Goal: Use online tool/utility: Utilize a website feature to perform a specific function

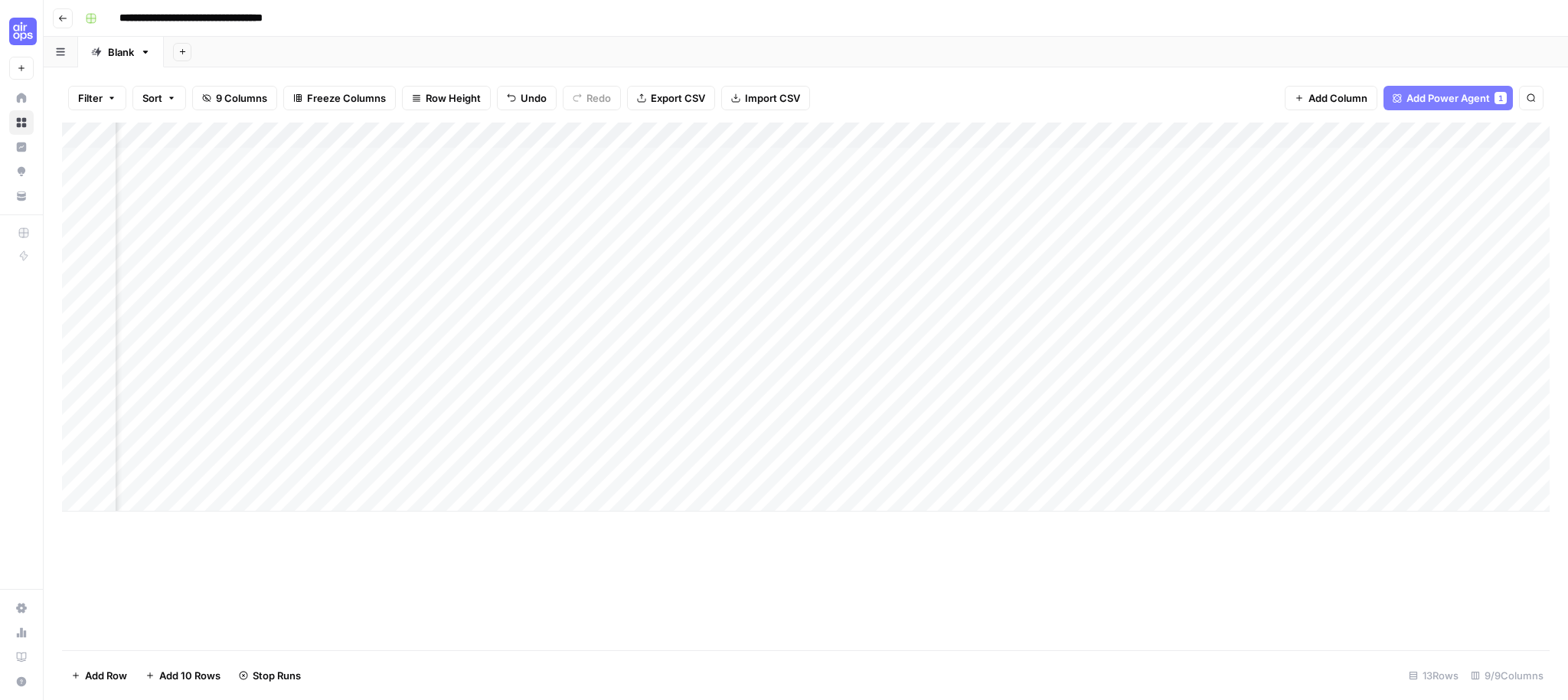
scroll to position [0, 124]
click at [1478, 137] on icon "button" at bounding box center [1478, 135] width 9 height 9
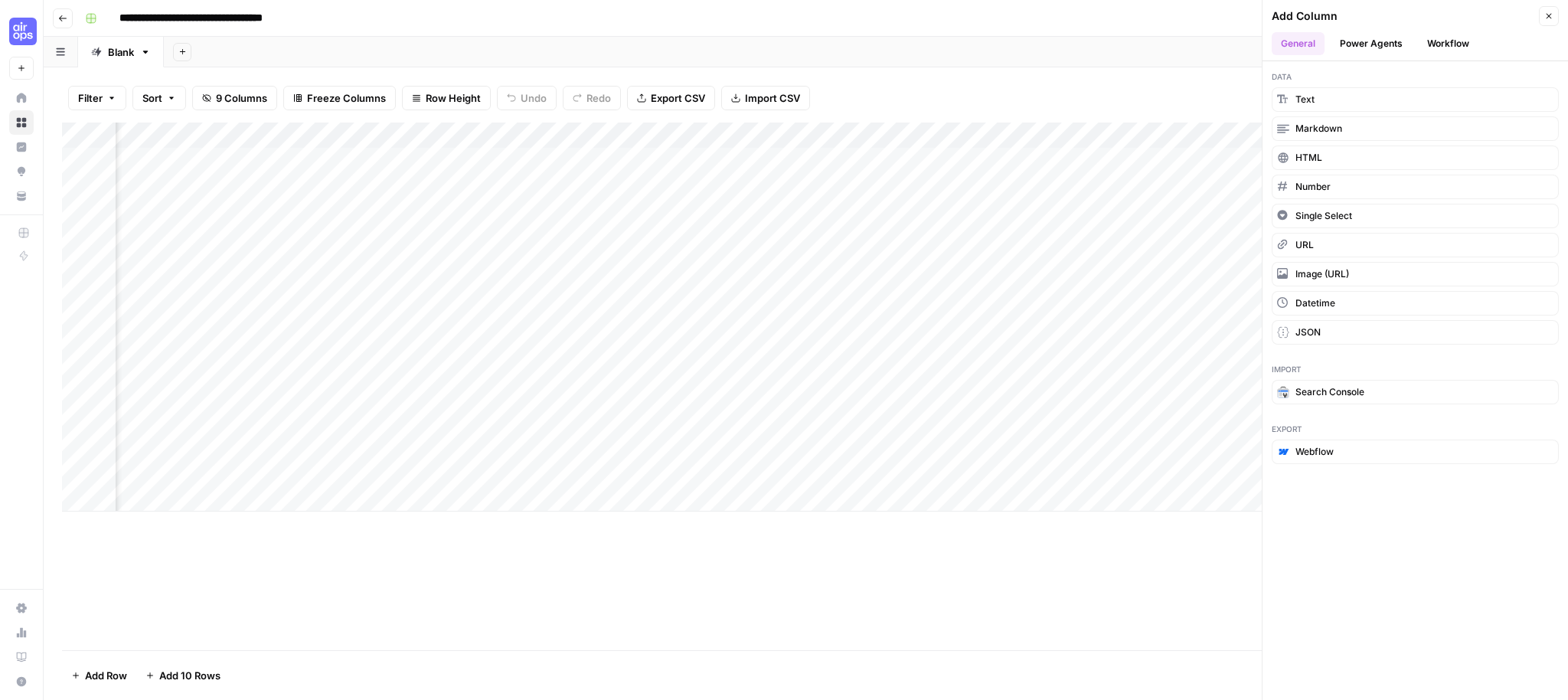
click at [1369, 51] on button "Power Agents" at bounding box center [1371, 44] width 81 height 23
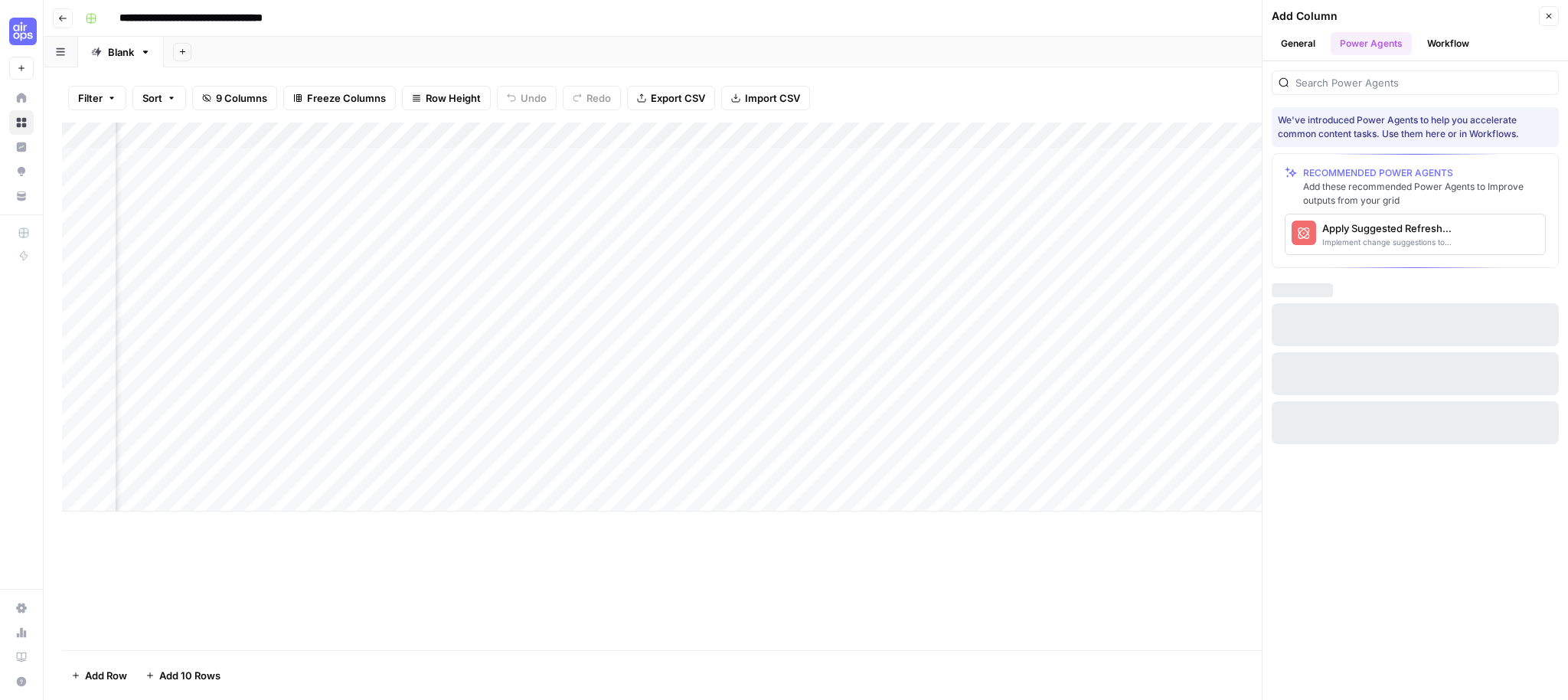
scroll to position [0, 601]
click at [1527, 237] on icon "button" at bounding box center [1527, 234] width 9 height 9
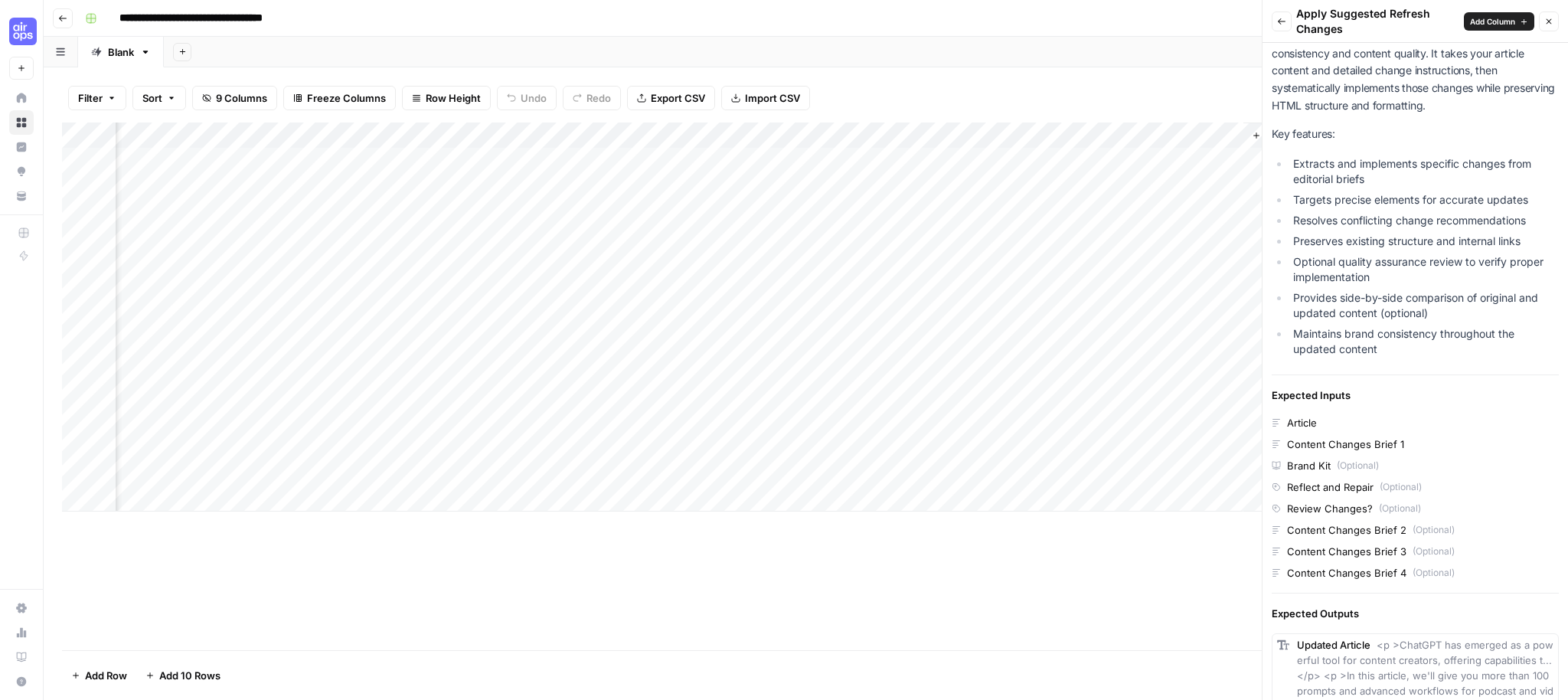
scroll to position [121, 0]
click at [1280, 21] on icon "button" at bounding box center [1282, 22] width 9 height 9
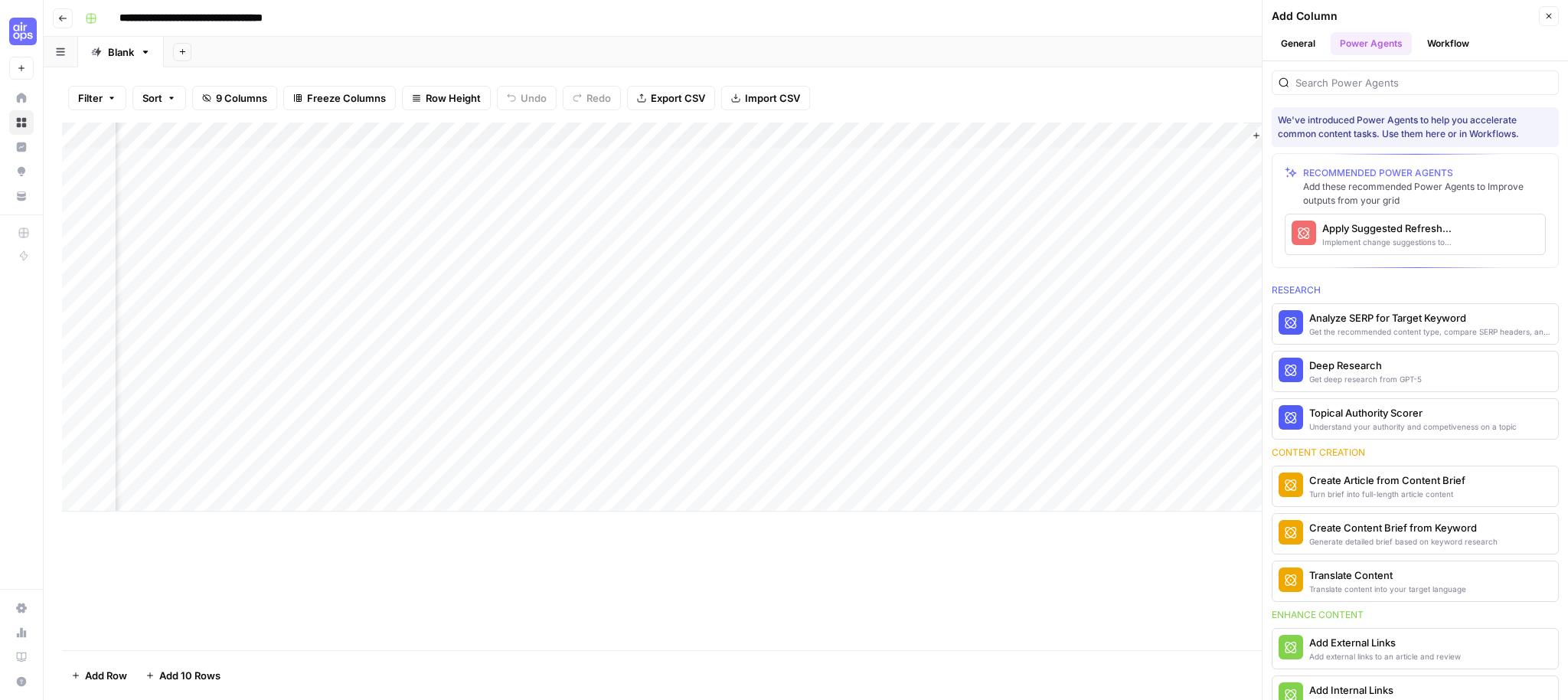
click at [1368, 252] on button "Apply Suggested Refresh Changes Implement change suggestions to improve content" at bounding box center [1374, 234] width 177 height 40
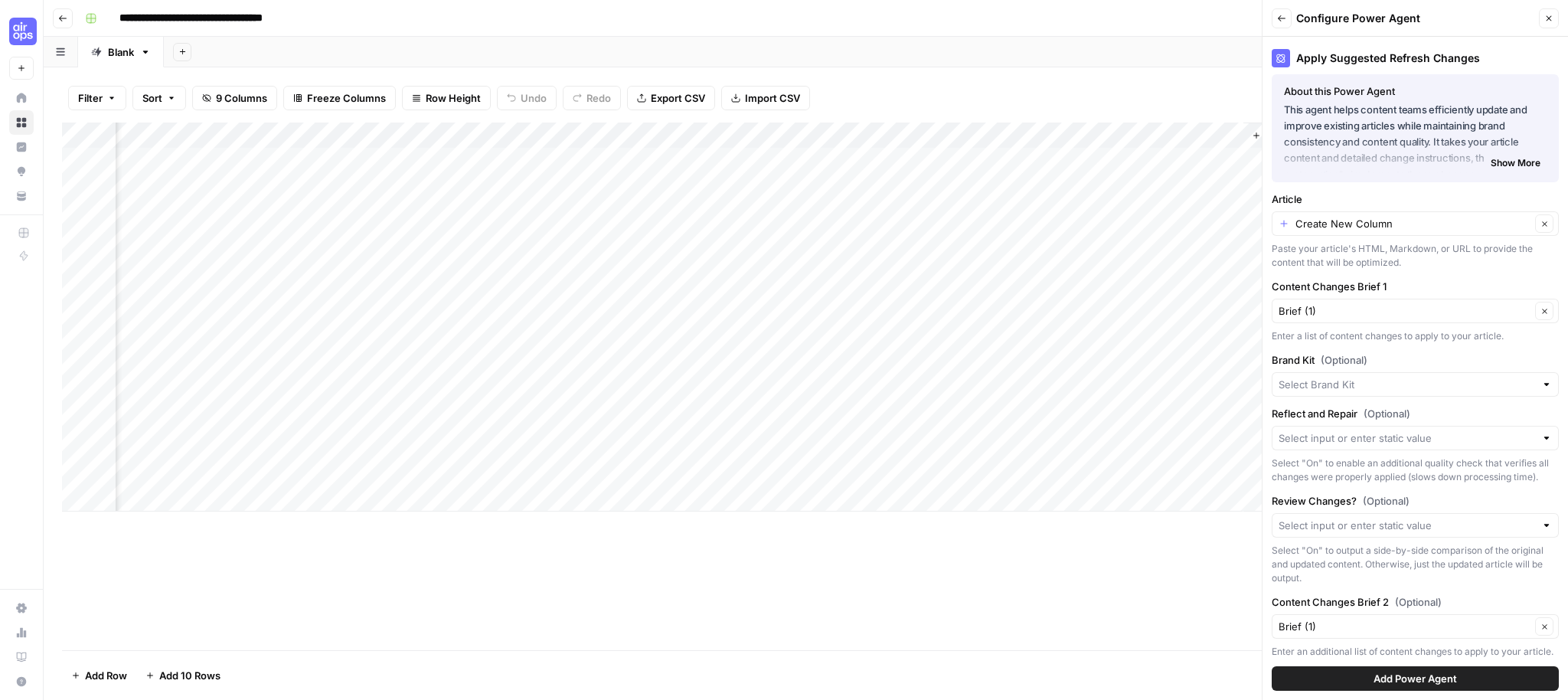
scroll to position [7, 0]
click at [1384, 384] on input "Brand Kit (Optional)" at bounding box center [1407, 383] width 256 height 15
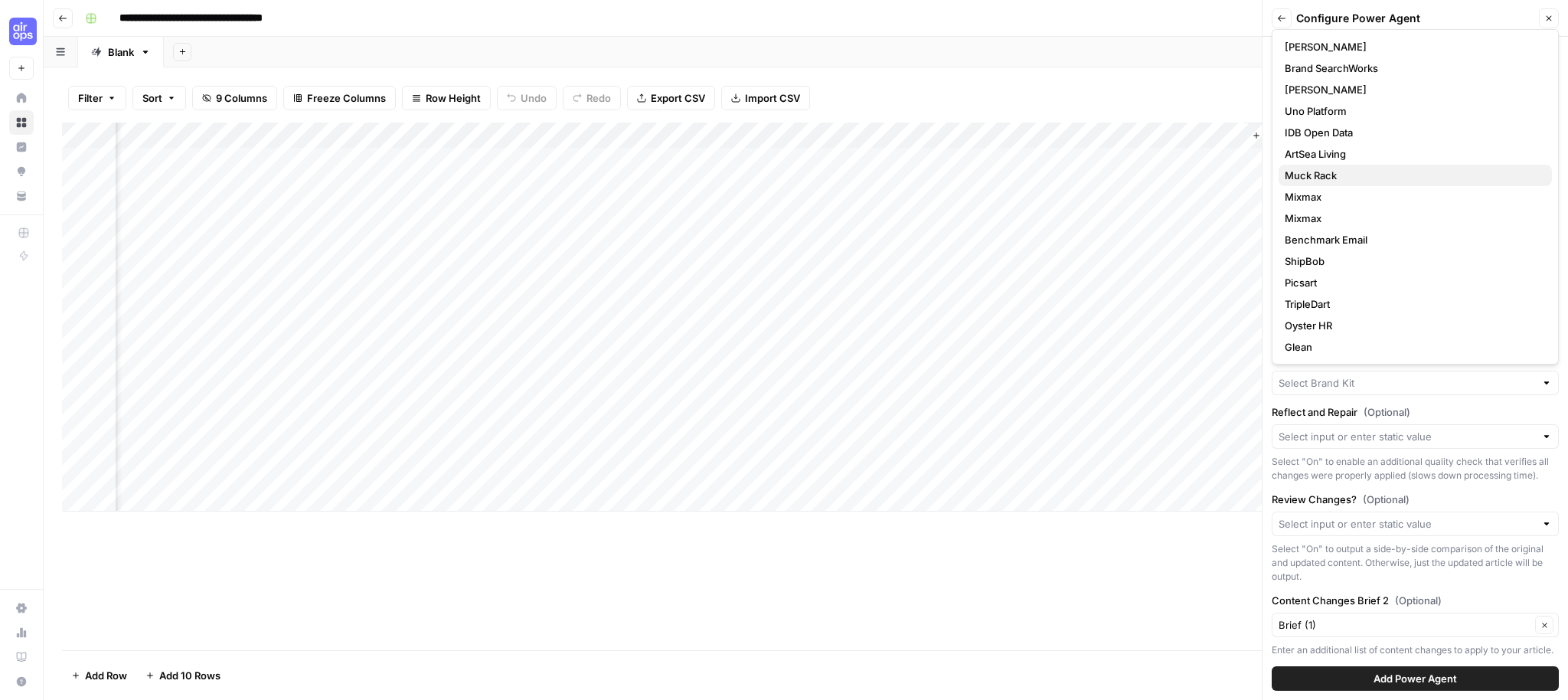
click at [1326, 175] on span "Muck Rack" at bounding box center [1412, 175] width 255 height 15
type input "Muck Rack"
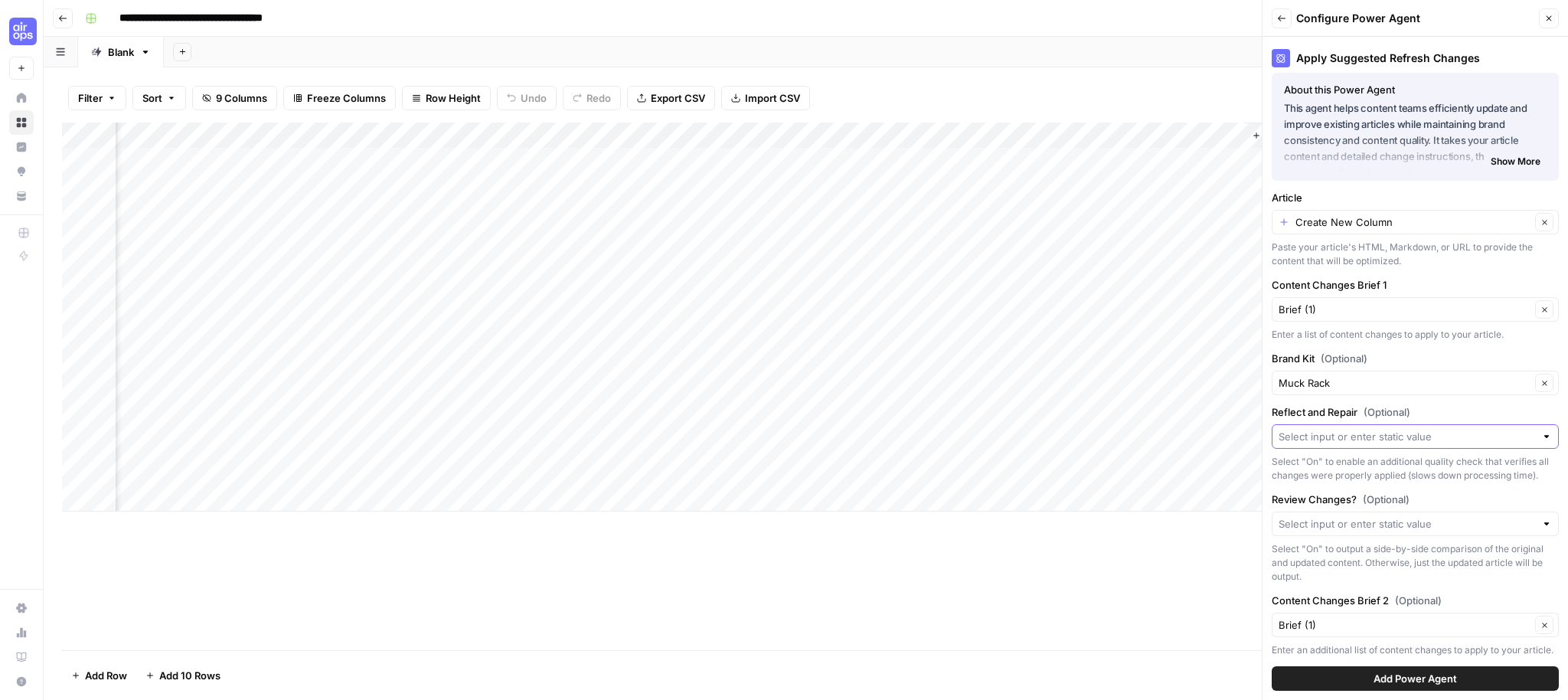
click at [1399, 443] on input "Reflect and Repair (Optional)" at bounding box center [1407, 436] width 256 height 15
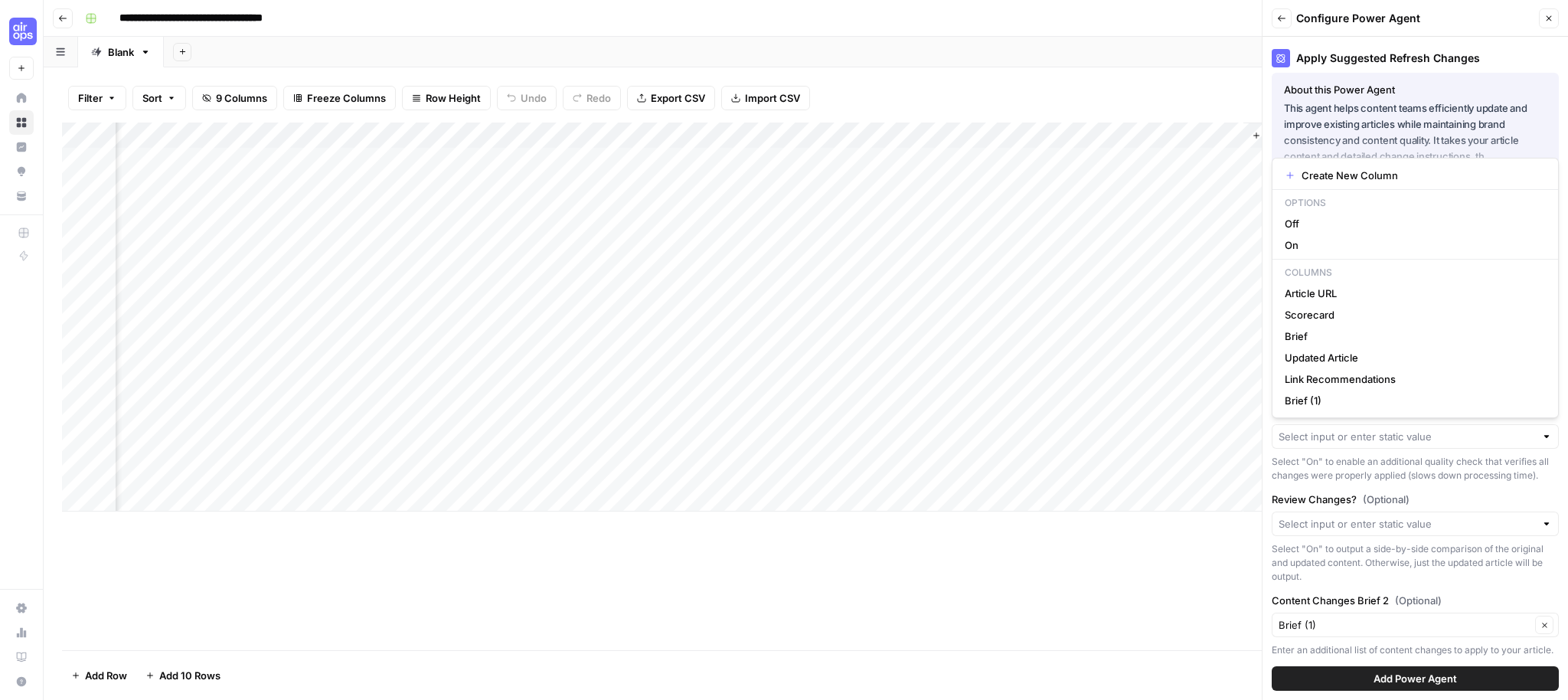
click at [1414, 474] on div "Select "On" to enable an additional quality check that verifies all changes wer…" at bounding box center [1415, 469] width 287 height 28
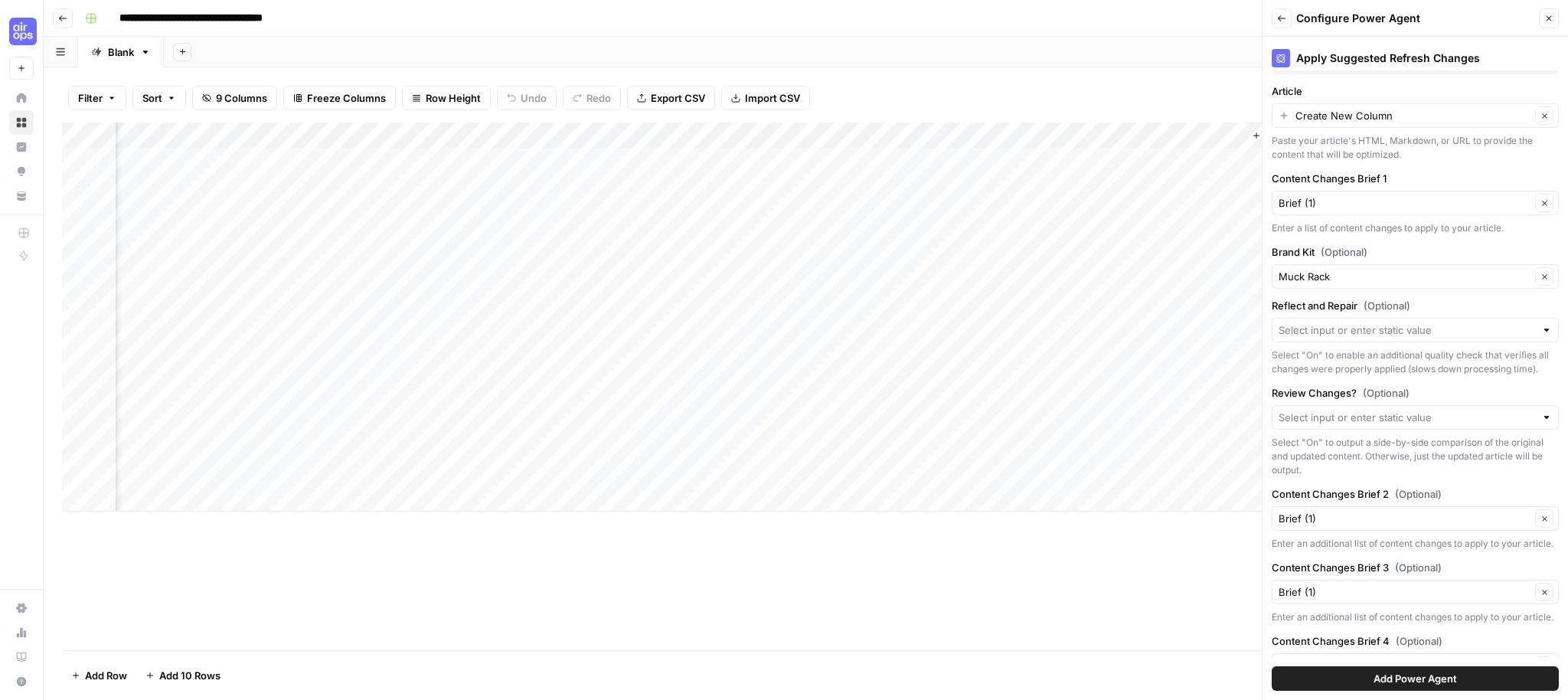
scroll to position [113, 0]
click at [1336, 414] on input "Review Changes? (Optional)" at bounding box center [1407, 418] width 256 height 15
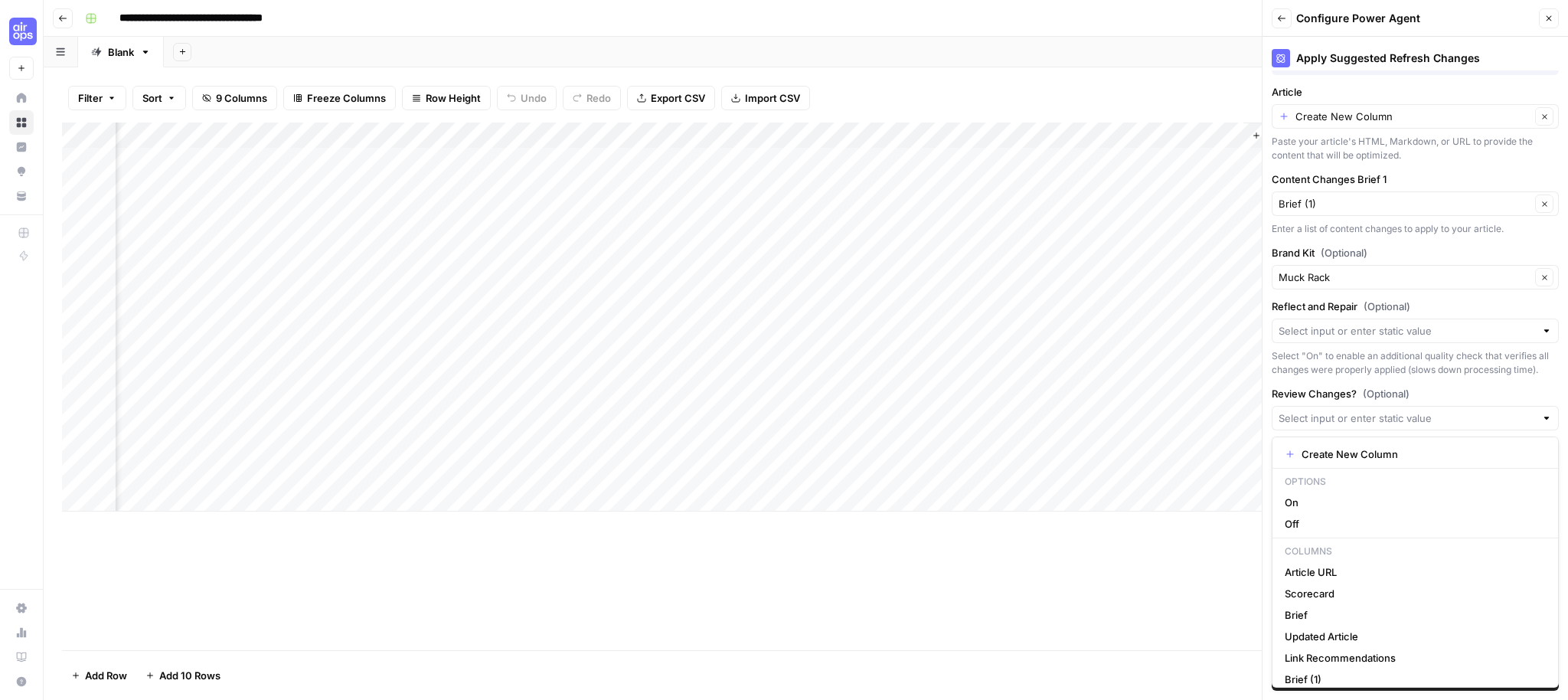
click at [1358, 392] on label "Review Changes? (Optional)" at bounding box center [1415, 393] width 287 height 15
click at [1358, 410] on input "Review Changes? (Optional)" at bounding box center [1407, 418] width 256 height 15
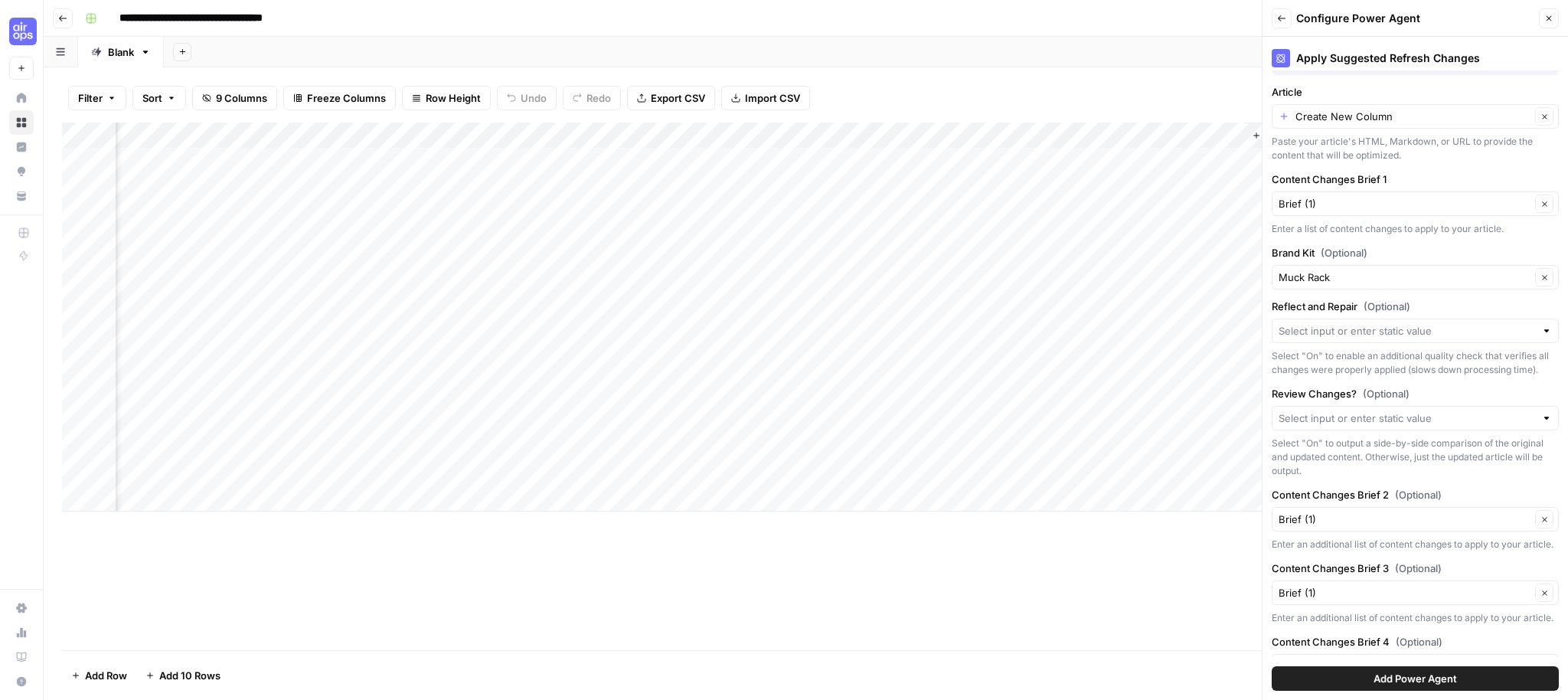
click at [1417, 381] on div "Apply Suggested Refresh Changes About this Power Agent This agent helps content…" at bounding box center [1415, 368] width 306 height 663
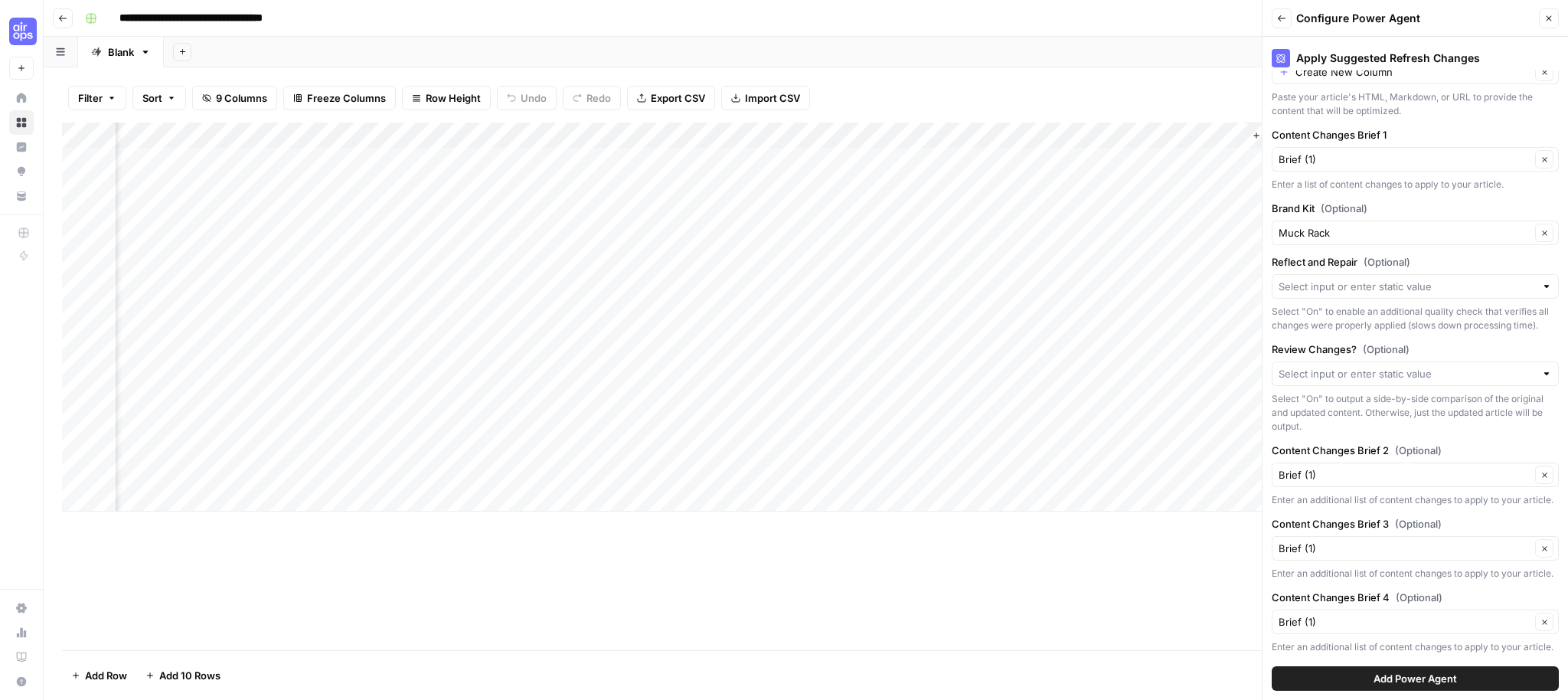
scroll to position [163, 0]
click at [1547, 467] on icon "button" at bounding box center [1544, 469] width 8 height 8
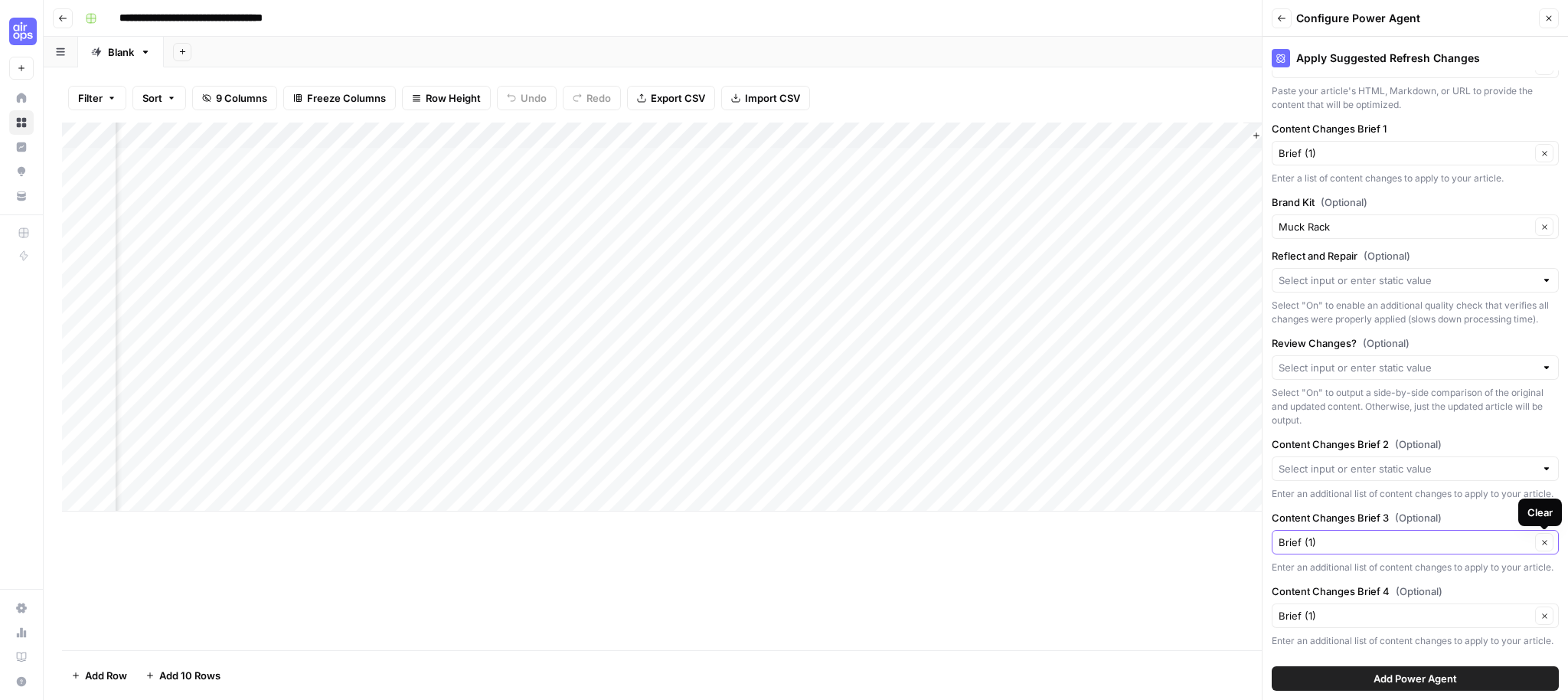
click at [1542, 535] on button "Clear" at bounding box center [1544, 542] width 18 height 18
click at [1540, 616] on span "Clear" at bounding box center [1540, 616] width 1 height 1
click at [1500, 683] on button "Add Power Agent" at bounding box center [1415, 678] width 287 height 25
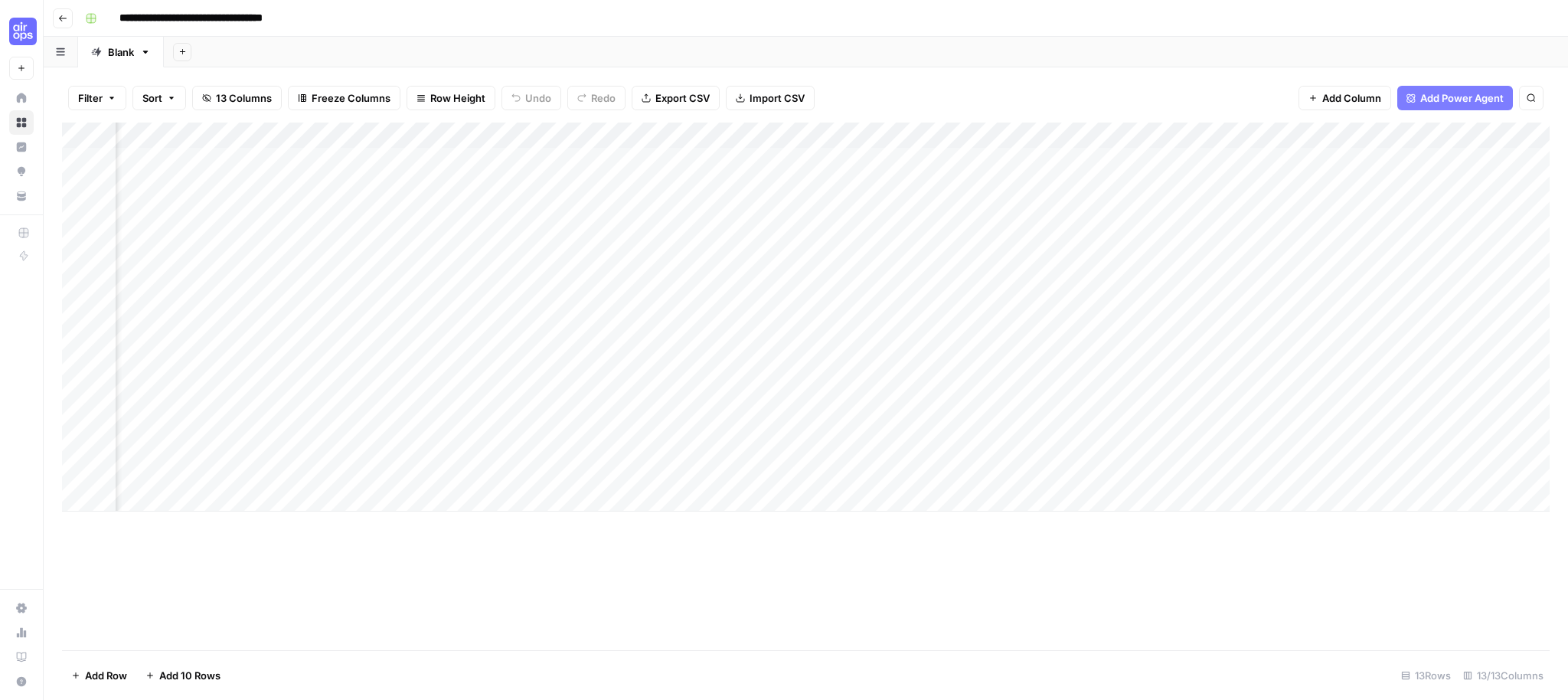
scroll to position [0, 630]
click at [1183, 129] on div "Add Column" at bounding box center [806, 317] width 1487 height 389
click at [1067, 343] on span "Remove Column" at bounding box center [1072, 342] width 134 height 15
click at [726, 176] on button "Delete" at bounding box center [729, 186] width 51 height 28
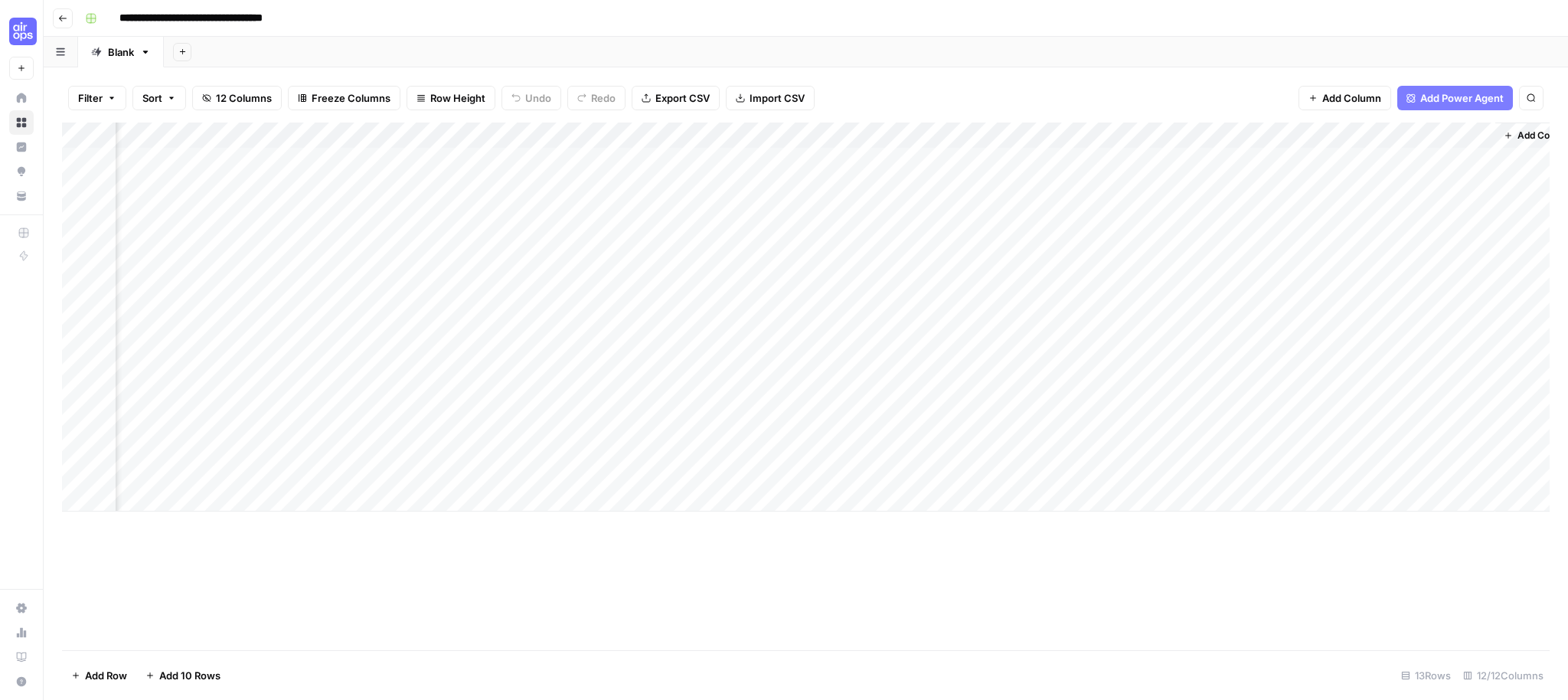
click at [1186, 132] on div "Add Column" at bounding box center [806, 317] width 1487 height 389
click at [1065, 274] on button "Configure Inputs" at bounding box center [1072, 264] width 169 height 22
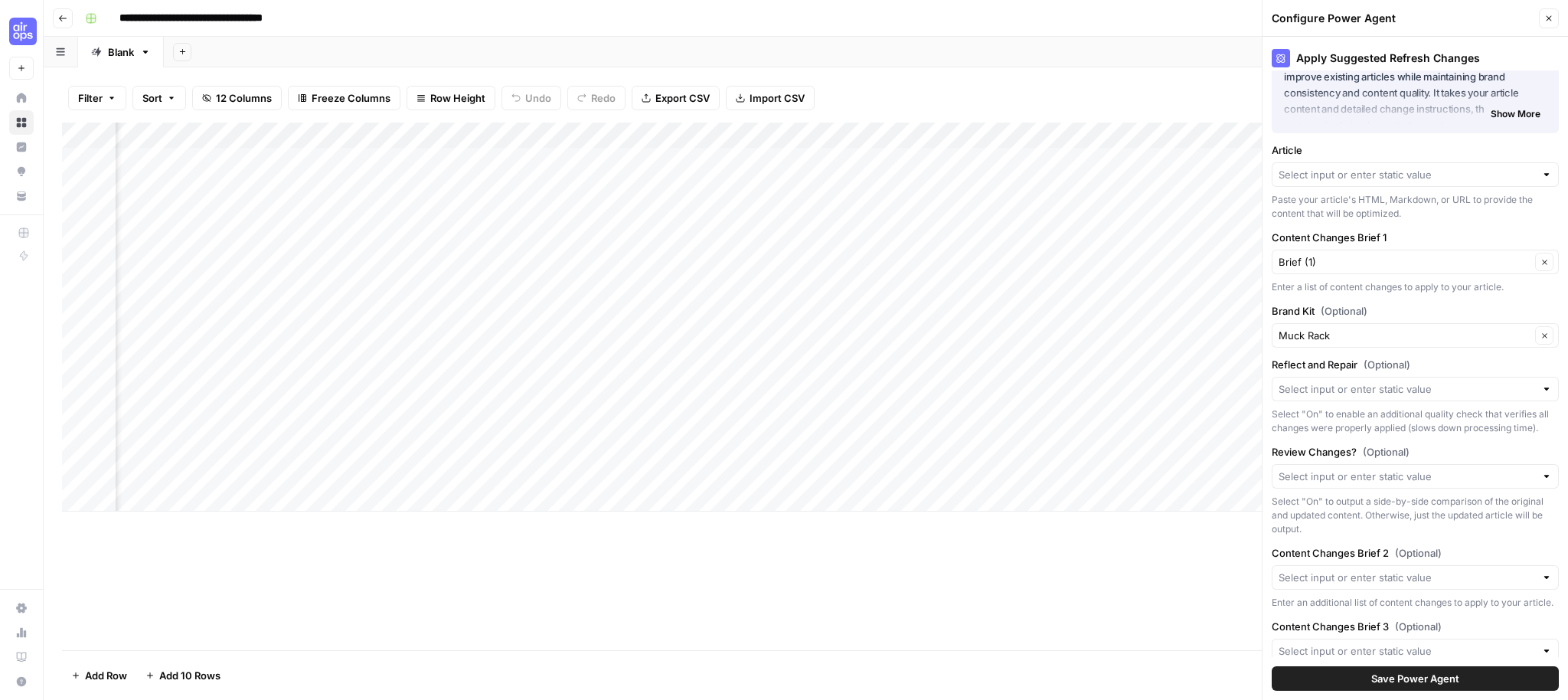
scroll to position [0, 0]
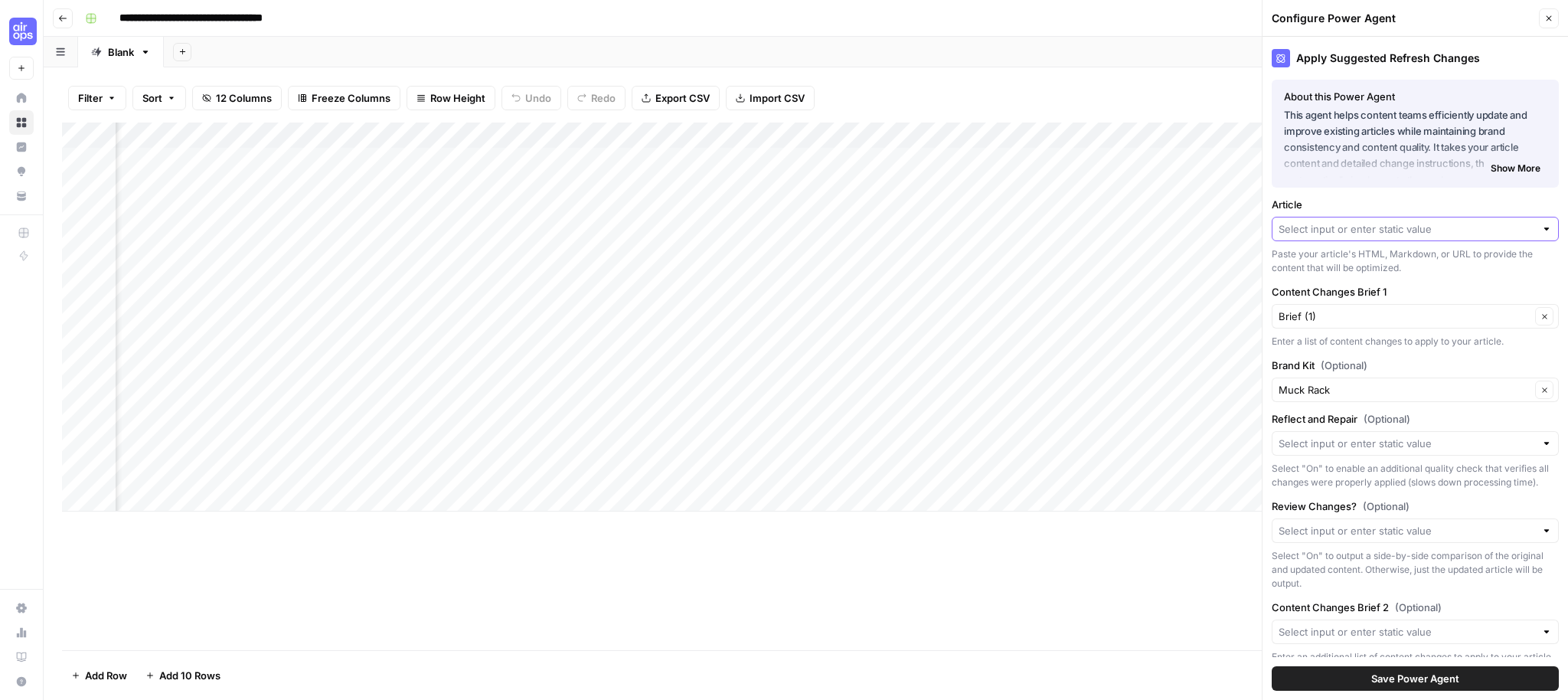
click at [1451, 228] on input "Article" at bounding box center [1407, 229] width 256 height 15
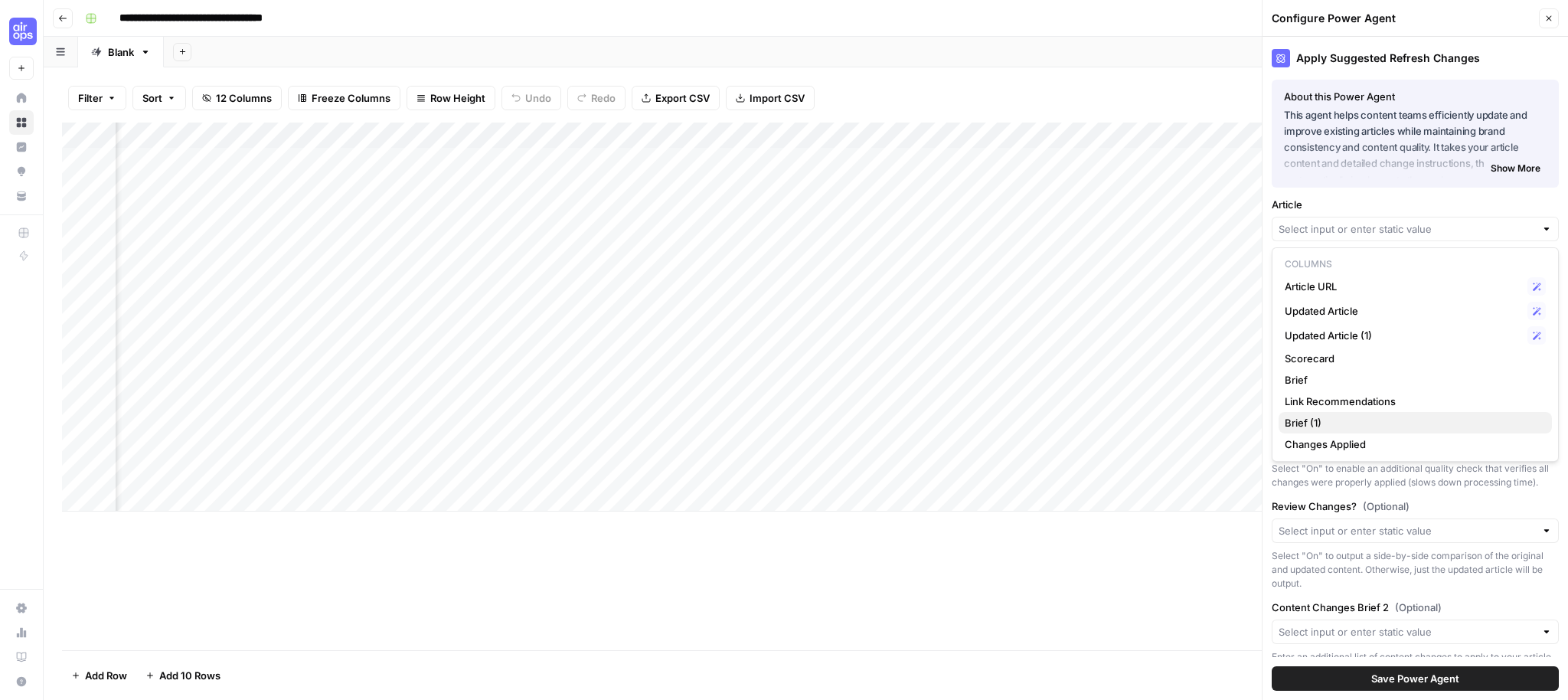
click at [1359, 421] on span "Brief (1)" at bounding box center [1412, 423] width 255 height 15
type input "Brief (1)"
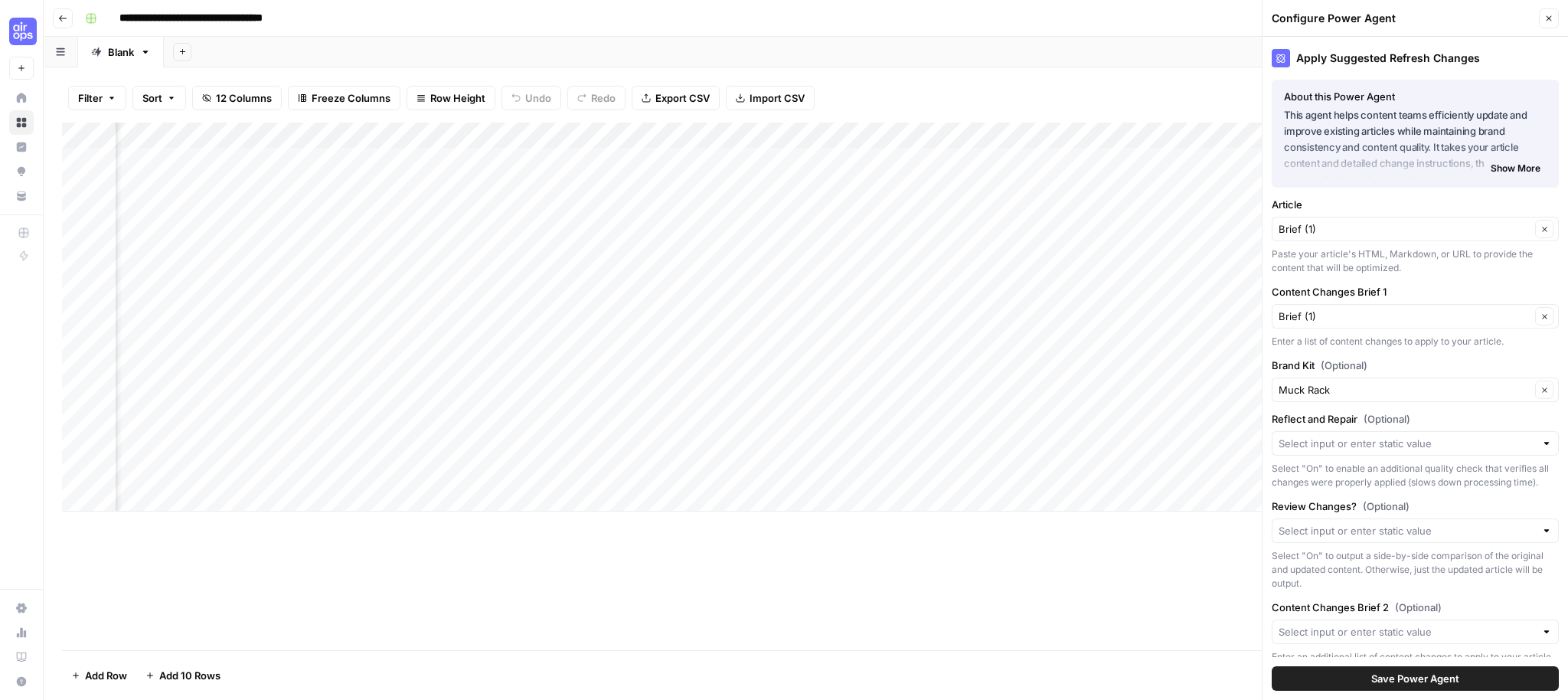
click at [1434, 675] on span "Save Power Agent" at bounding box center [1415, 678] width 88 height 15
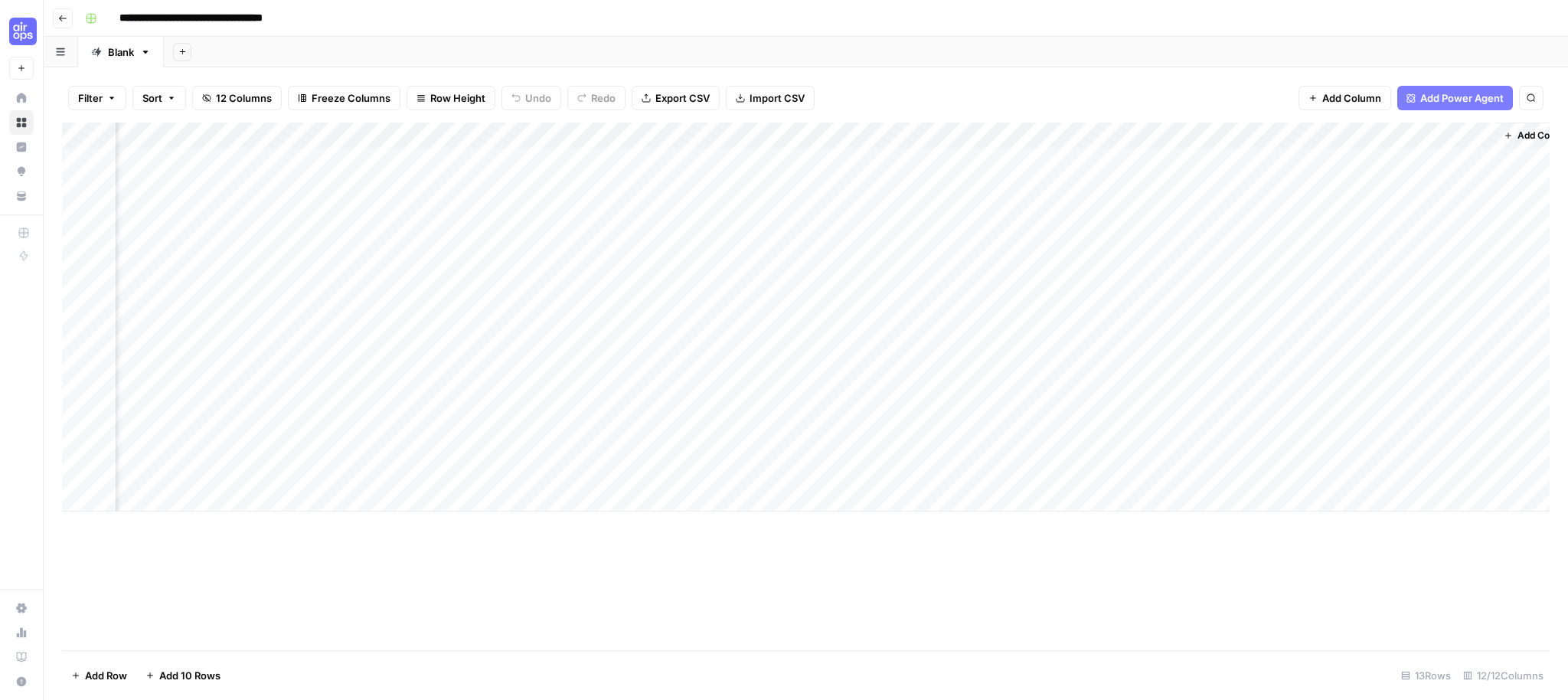
click at [1201, 134] on div "Add Column" at bounding box center [806, 317] width 1487 height 389
click at [1251, 170] on span "All Rows" at bounding box center [1260, 171] width 97 height 15
click at [1379, 520] on div "Add Column" at bounding box center [806, 386] width 1487 height 528
